Goal: Information Seeking & Learning: Learn about a topic

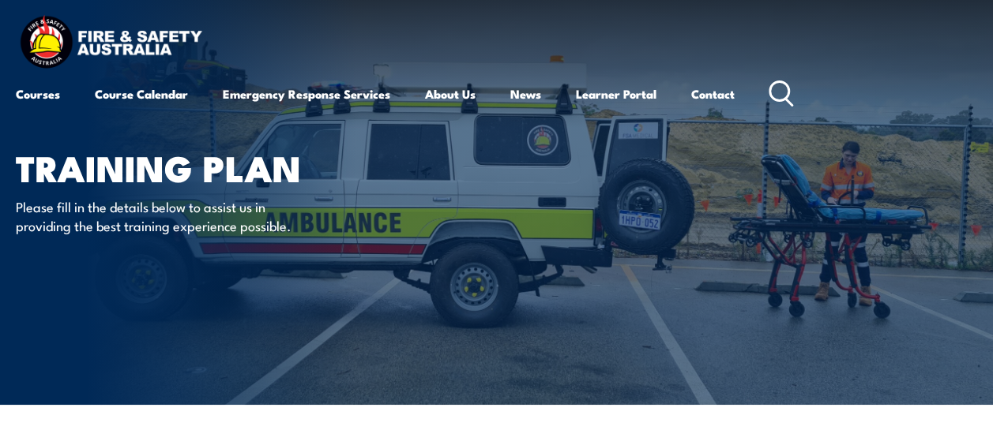
click at [783, 93] on icon at bounding box center [780, 94] width 25 height 26
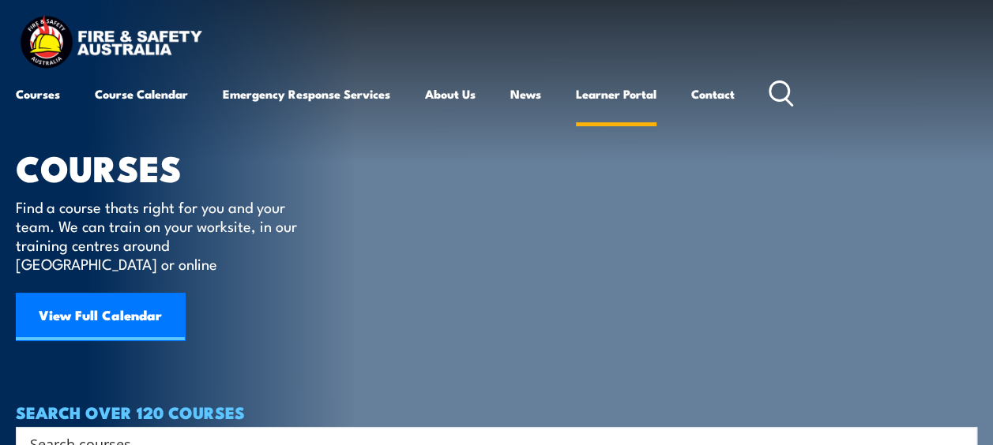
click at [618, 89] on link "Learner Portal" at bounding box center [616, 94] width 81 height 38
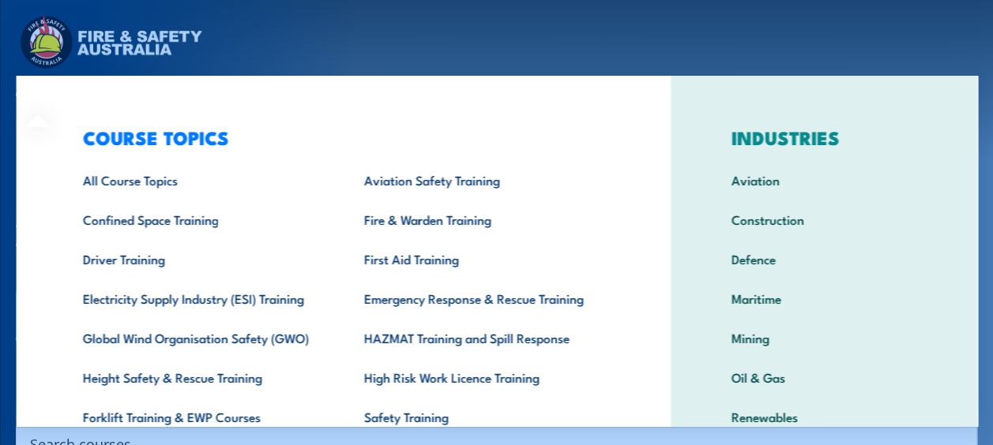
click at [44, 92] on div "COURSE TOPICS All Course Topics Aviation Safety Training Confined Space Trainin…" at bounding box center [343, 325] width 654 height 499
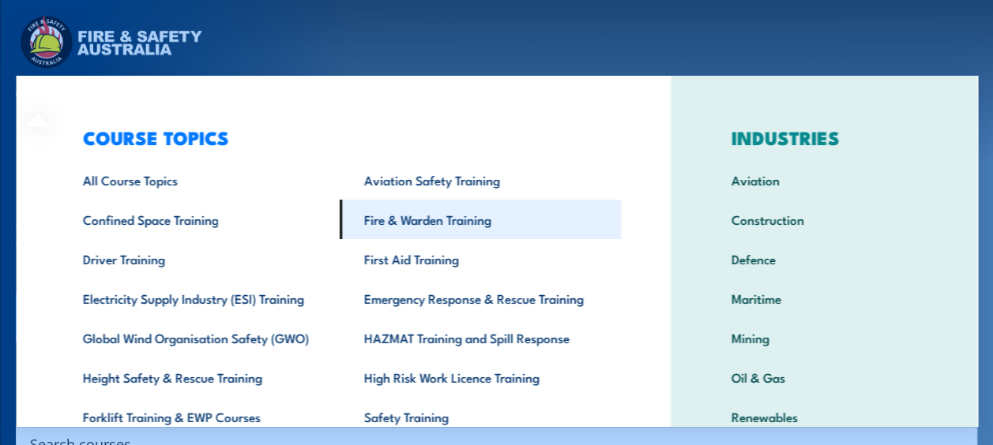
click at [406, 215] on link "Fire & Warden Training" at bounding box center [479, 219] width 281 height 39
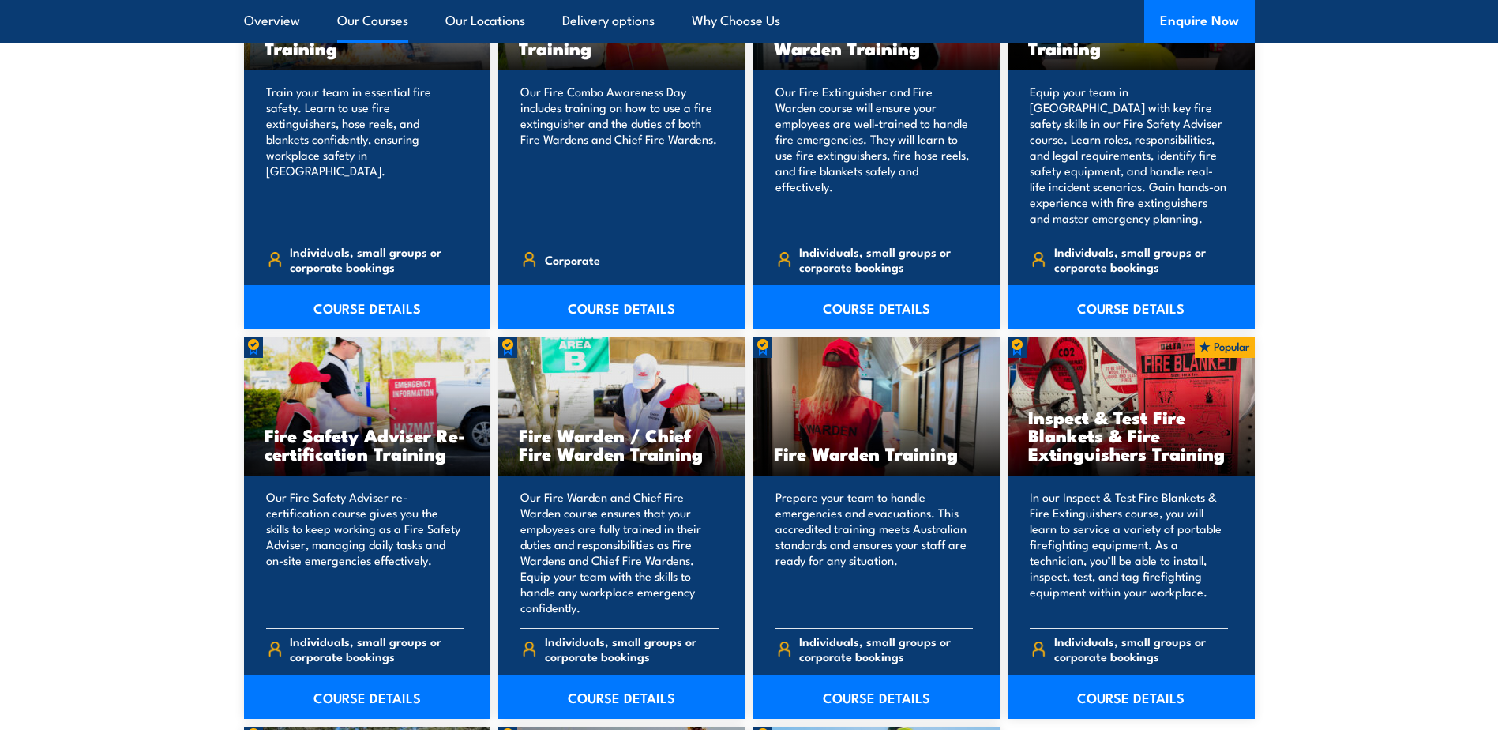
scroll to position [1816, 0]
click at [645, 445] on h3 "Fire Warden / Chief Fire Warden Training" at bounding box center [622, 443] width 206 height 36
click at [614, 445] on link "COURSE DETAILS" at bounding box center [621, 696] width 247 height 44
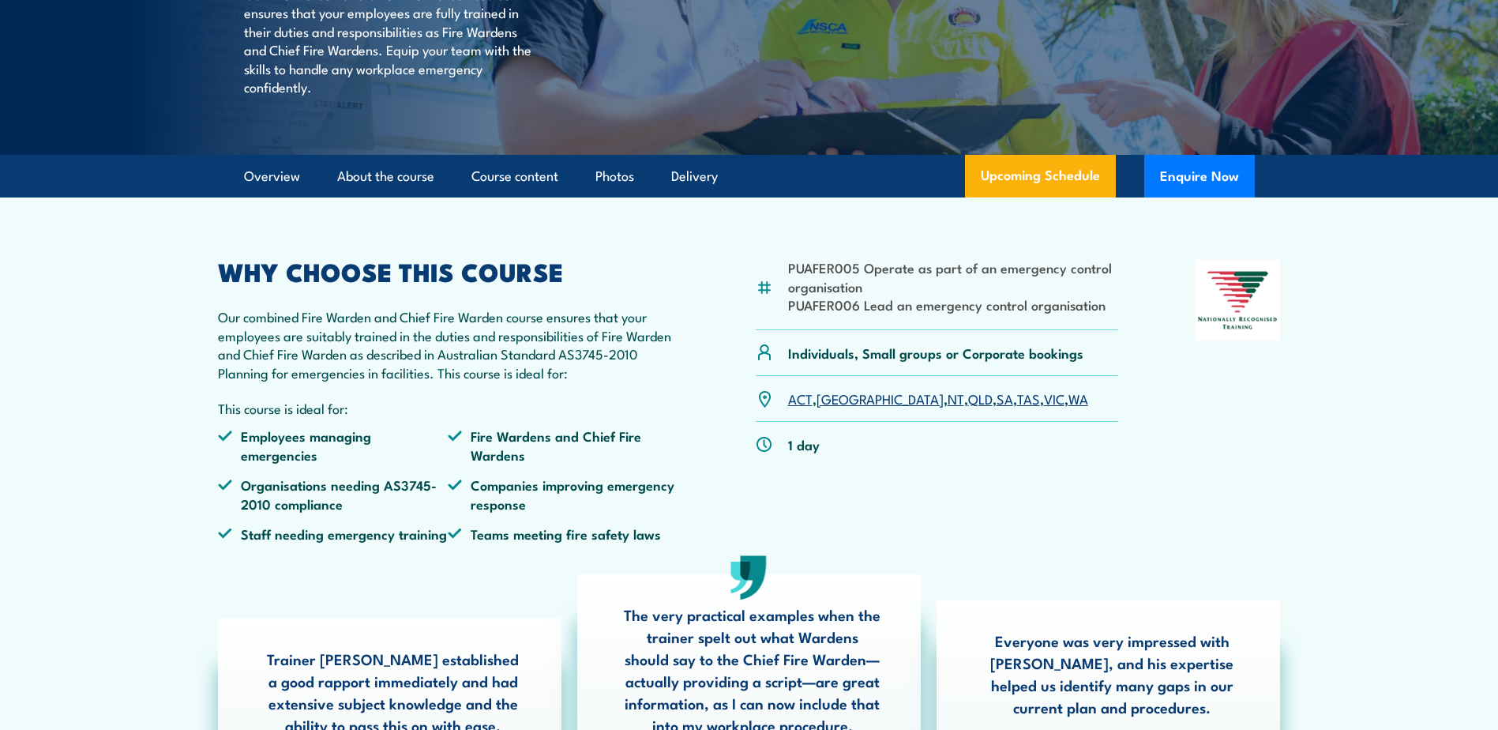
scroll to position [316, 0]
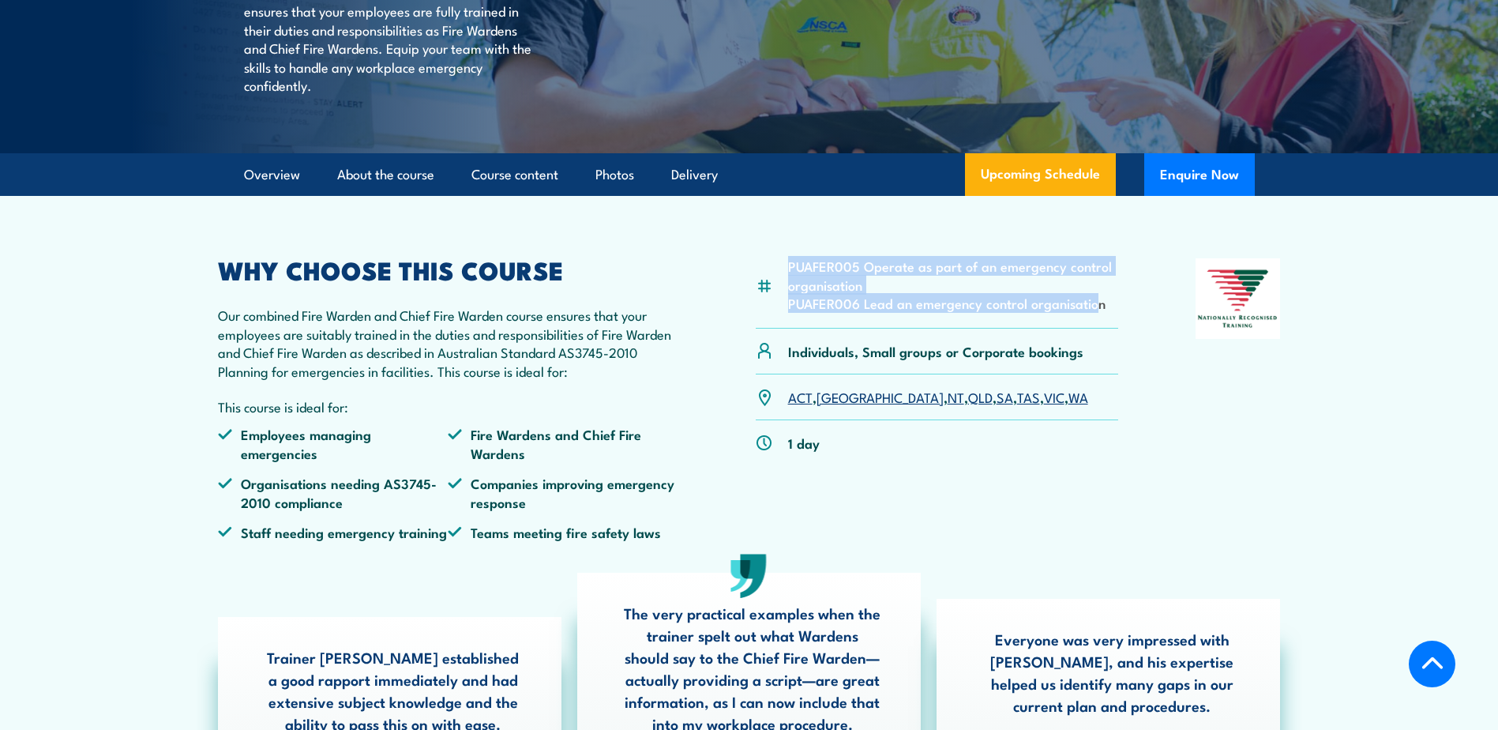
drag, startPoint x: 1098, startPoint y: 343, endPoint x: 784, endPoint y: 302, distance: 316.2
click at [784, 302] on div "PUAFER005 Operate as part of an emergency control organisation PUAFER006 Lead a…" at bounding box center [937, 292] width 363 height 69
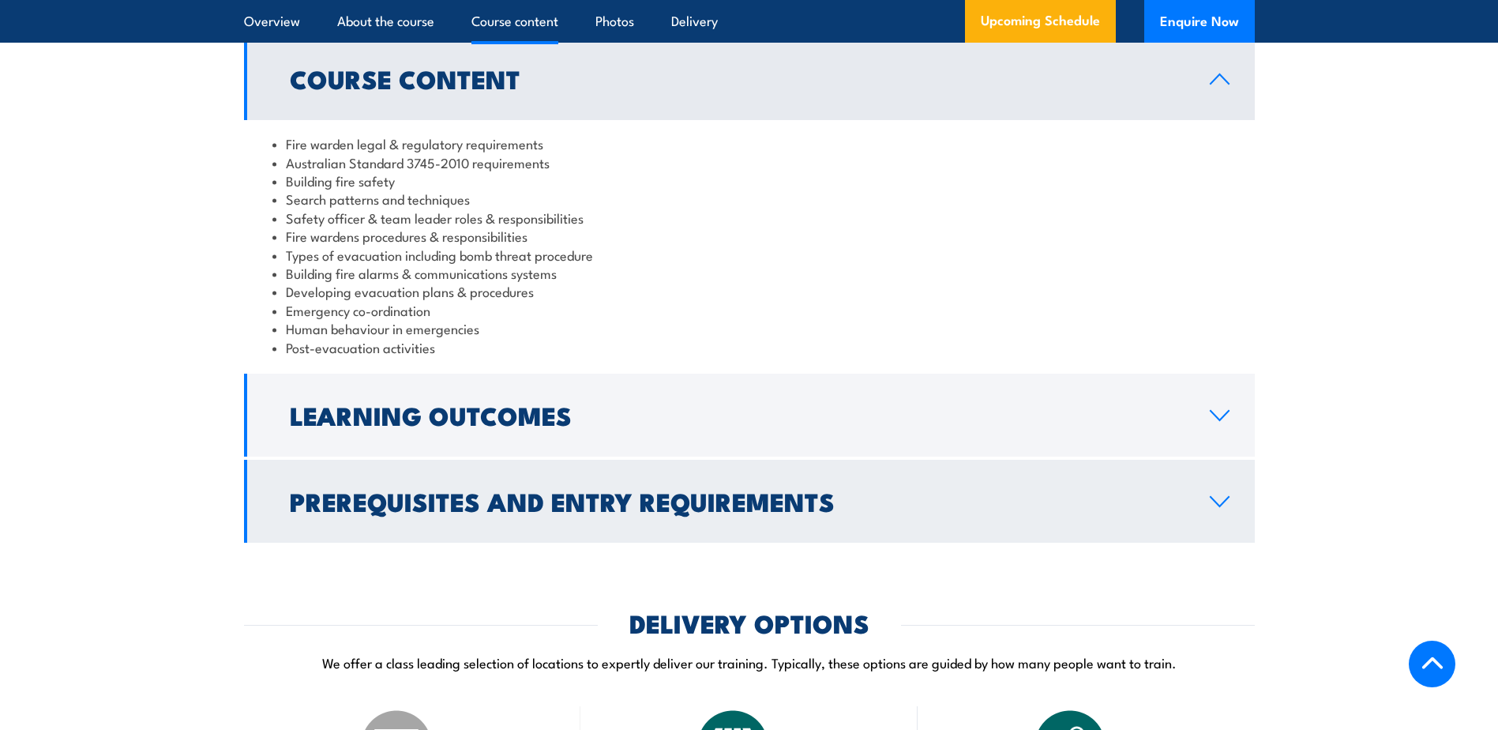
scroll to position [1579, 0]
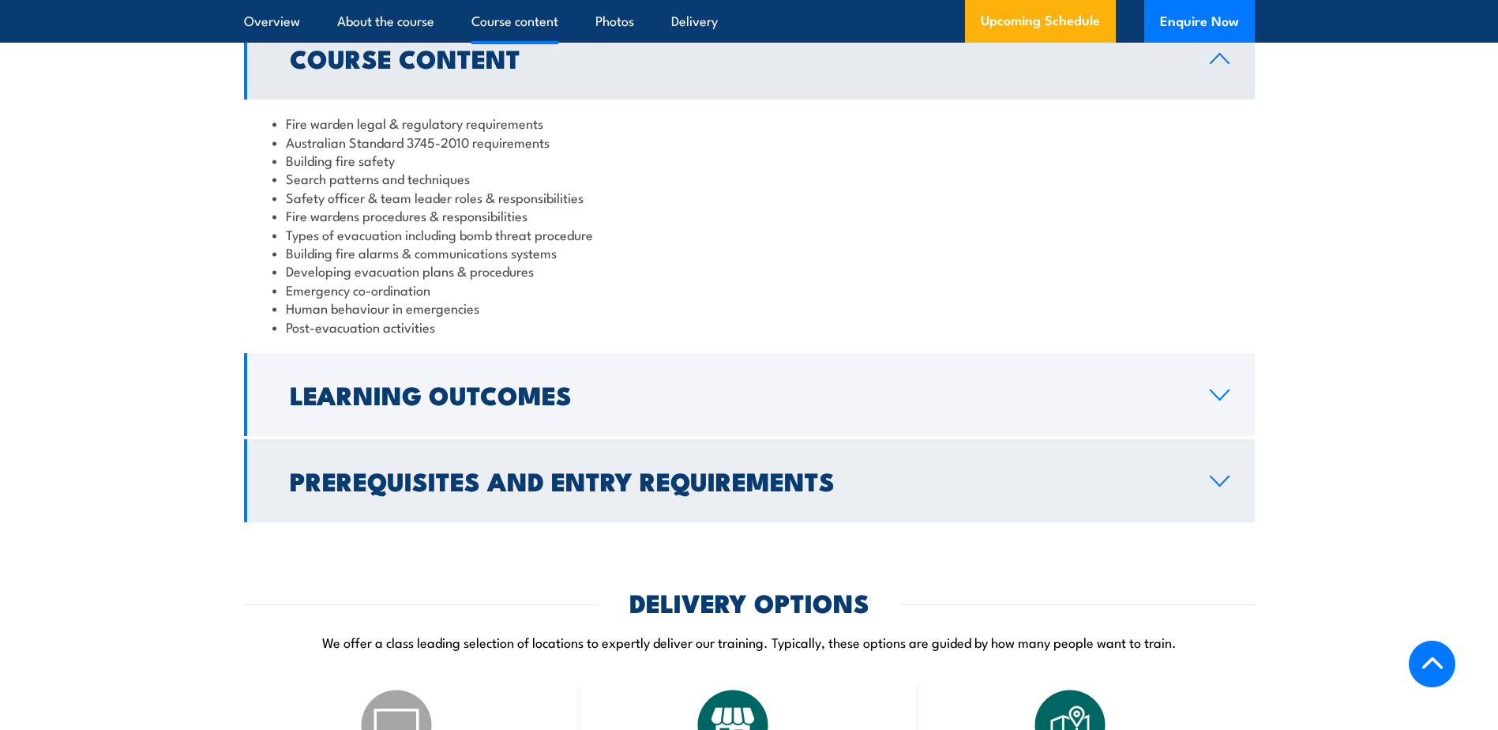
click at [850, 522] on link "Prerequisites and Entry Requirements" at bounding box center [749, 480] width 1011 height 83
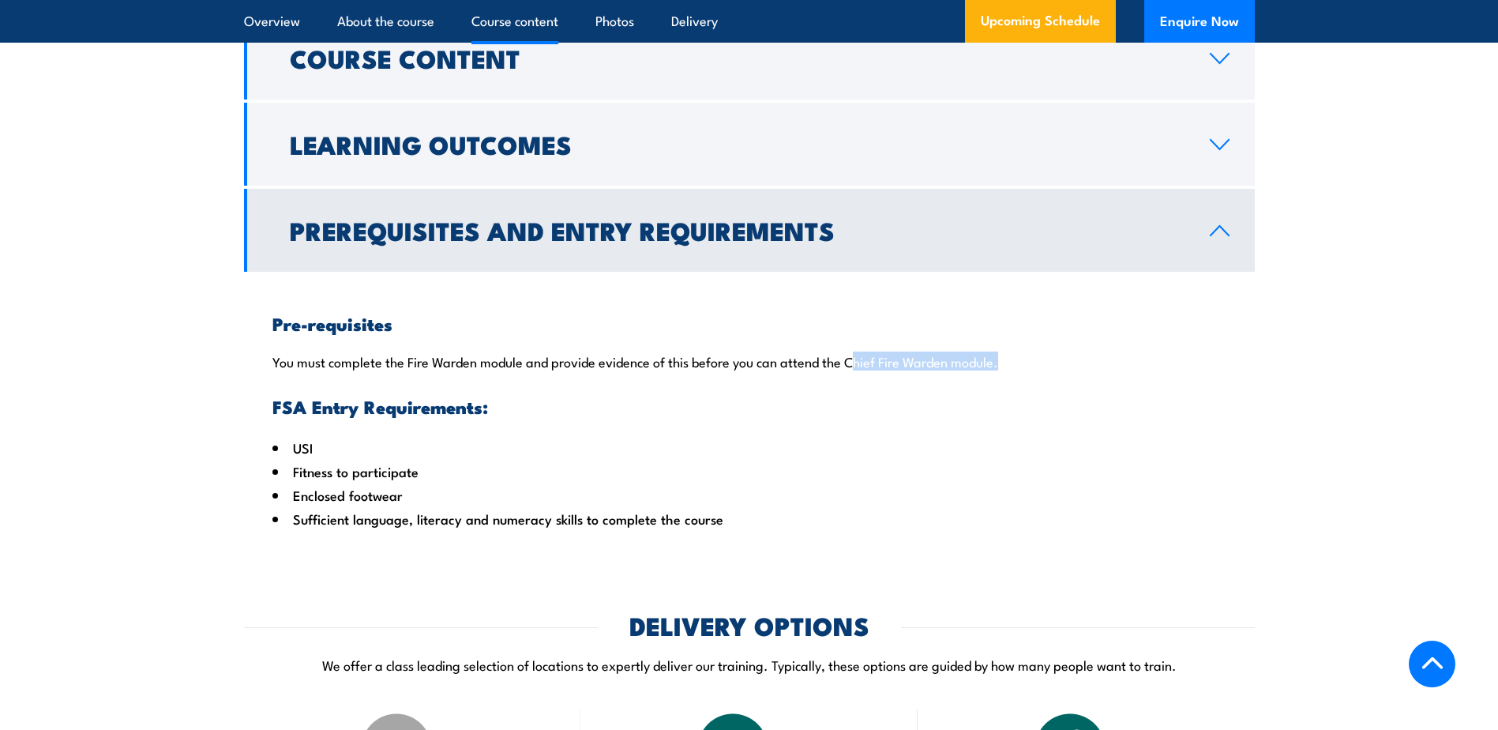
drag, startPoint x: 858, startPoint y: 376, endPoint x: 1047, endPoint y: 378, distance: 189.5
click at [1047, 369] on p "You must complete the Fire Warden module and provide evidence of this before yo…" at bounding box center [749, 361] width 954 height 16
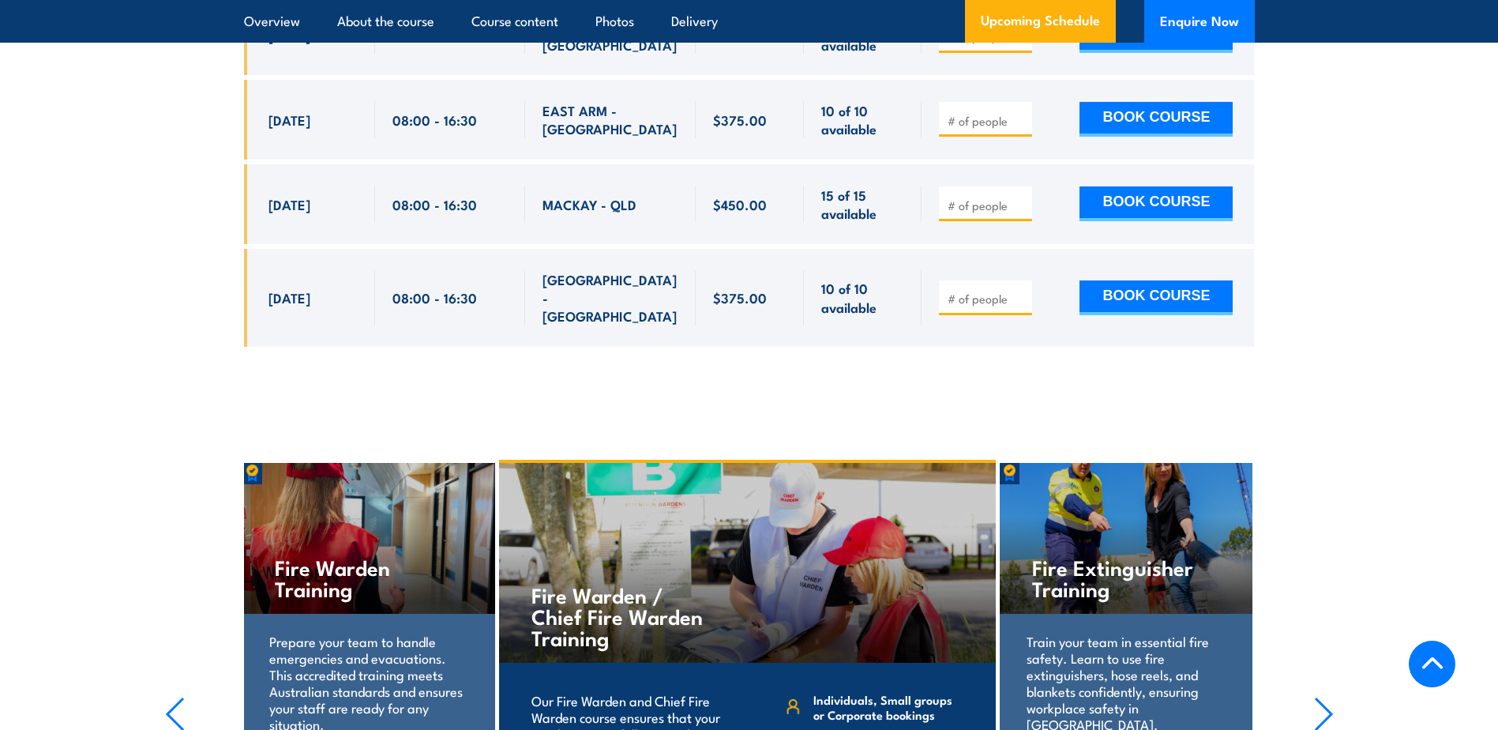
scroll to position [6751, 0]
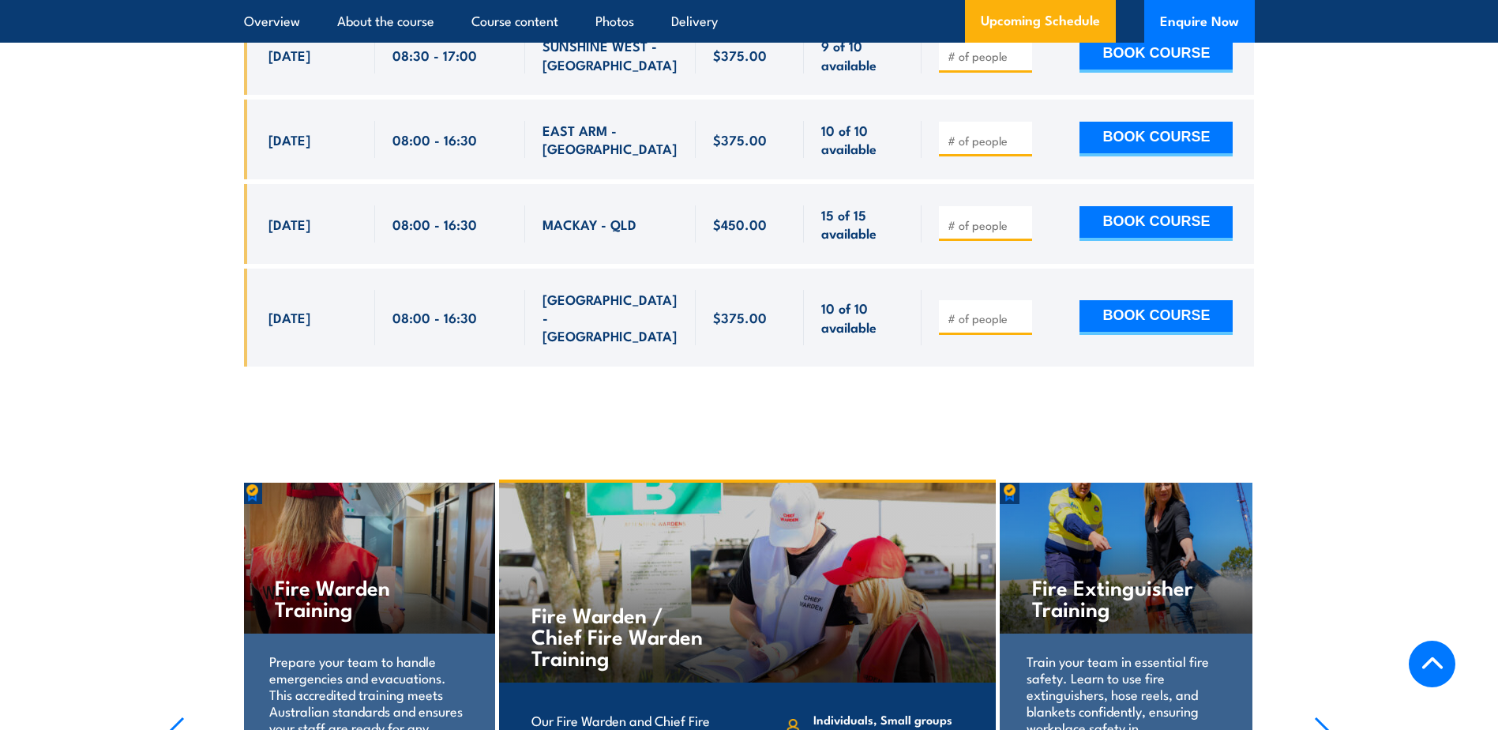
drag, startPoint x: 1504, startPoint y: 160, endPoint x: 1436, endPoint y: 167, distance: 68.2
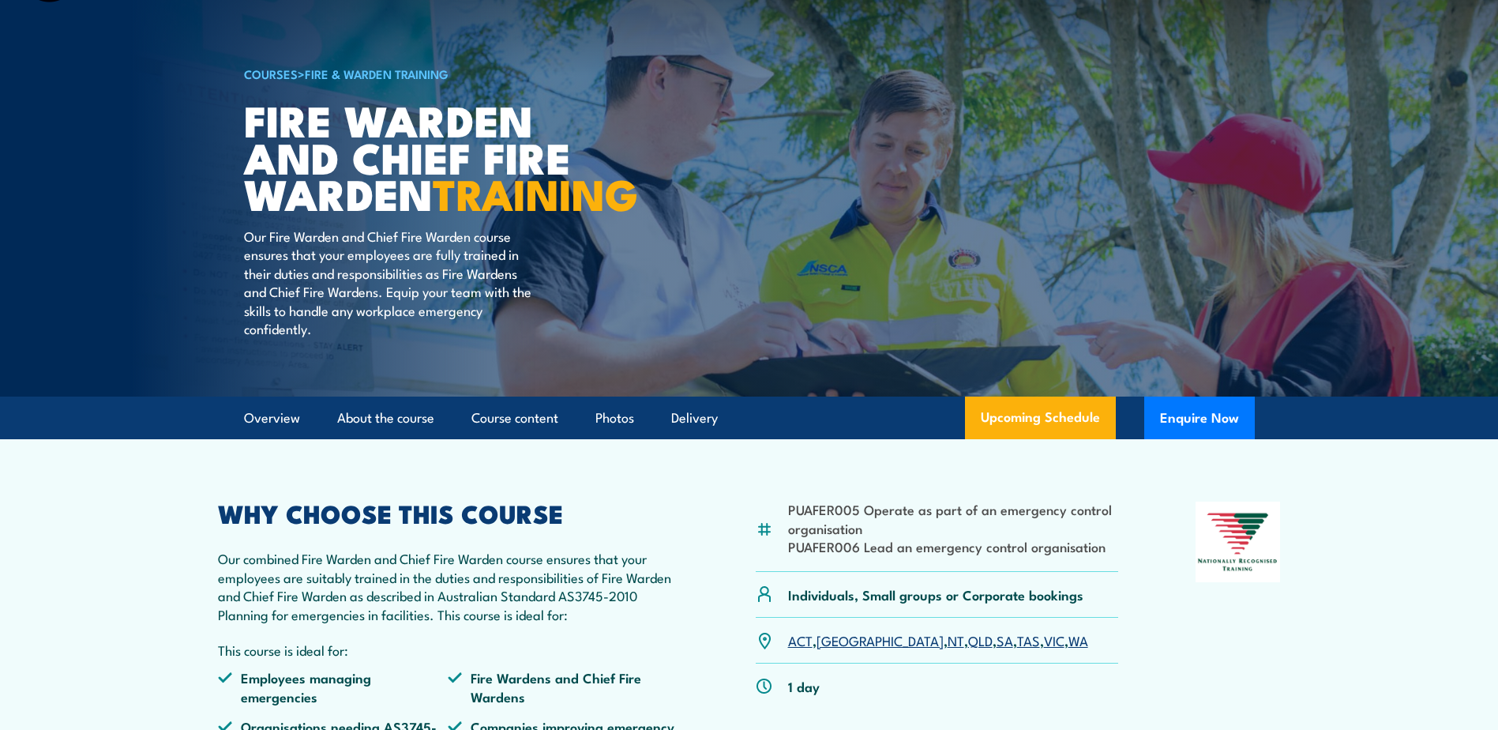
scroll to position [72, 0]
